Goal: Navigation & Orientation: Find specific page/section

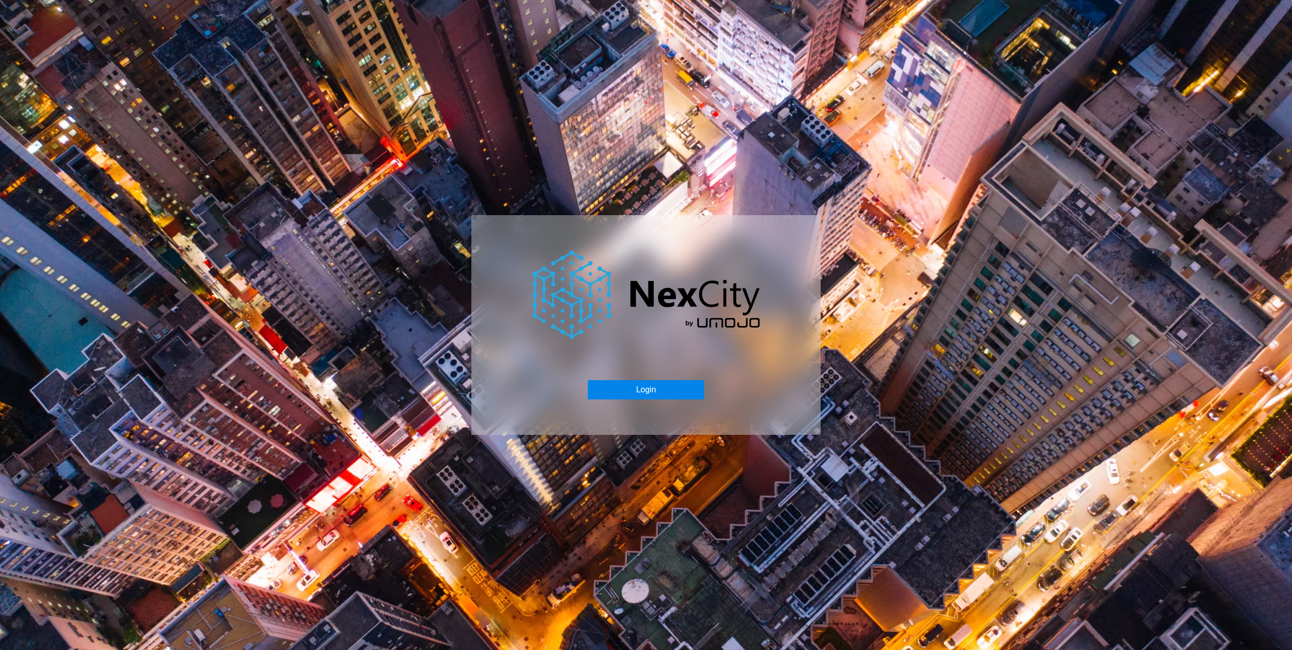
click at [645, 394] on button "Login" at bounding box center [646, 389] width 116 height 19
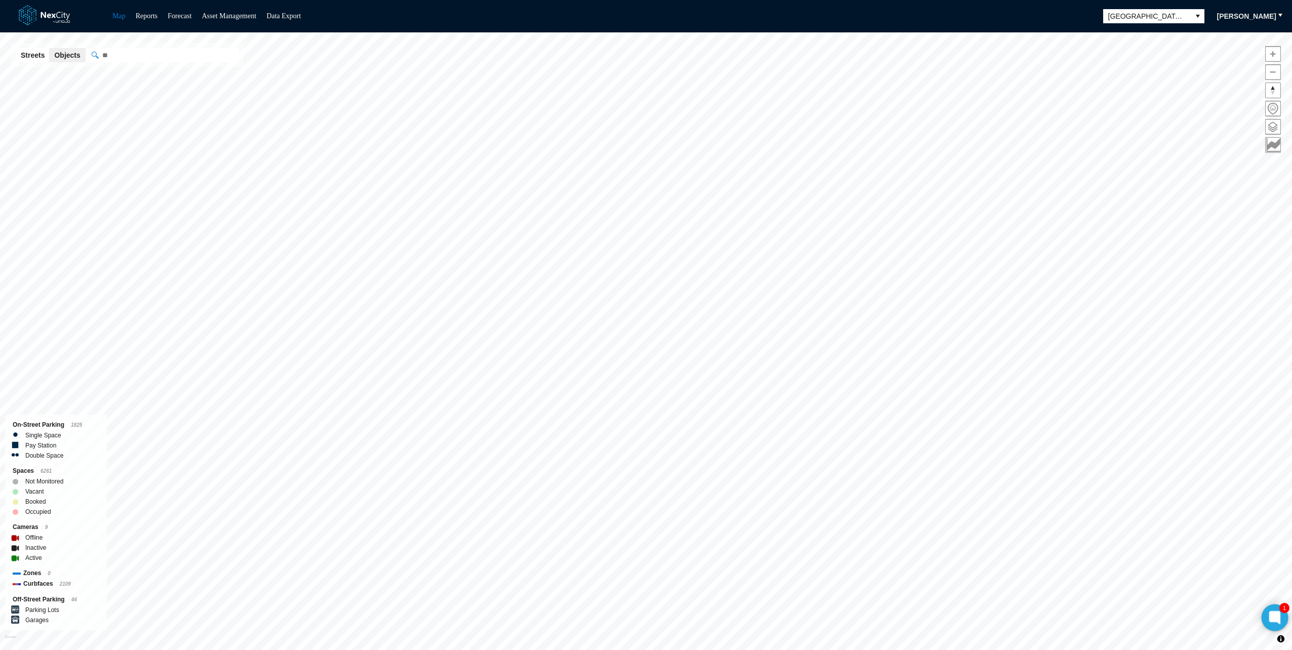
click at [1276, 614] on icon at bounding box center [1275, 618] width 8 height 8
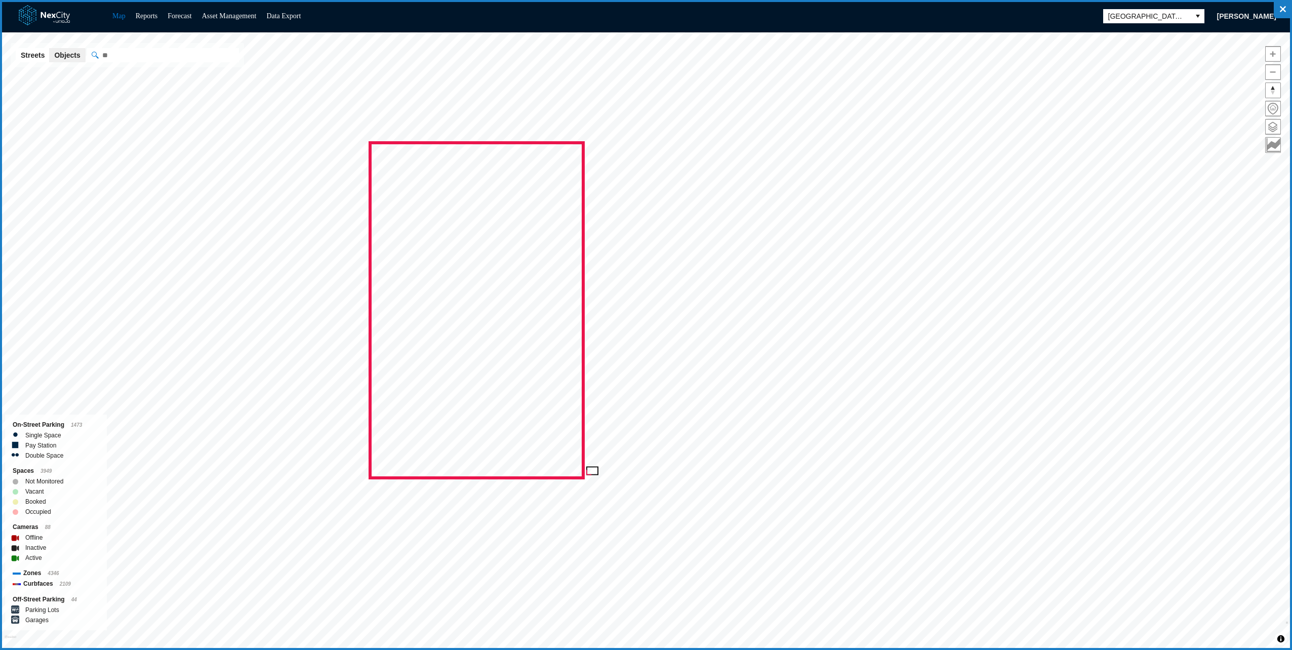
drag, startPoint x: 370, startPoint y: 143, endPoint x: 583, endPoint y: 478, distance: 397.2
click at [583, 478] on icon at bounding box center [646, 325] width 1292 height 650
click at [722, 15] on div "Next" at bounding box center [718, 22] width 29 height 18
